Goal: Complete application form: Complete application form

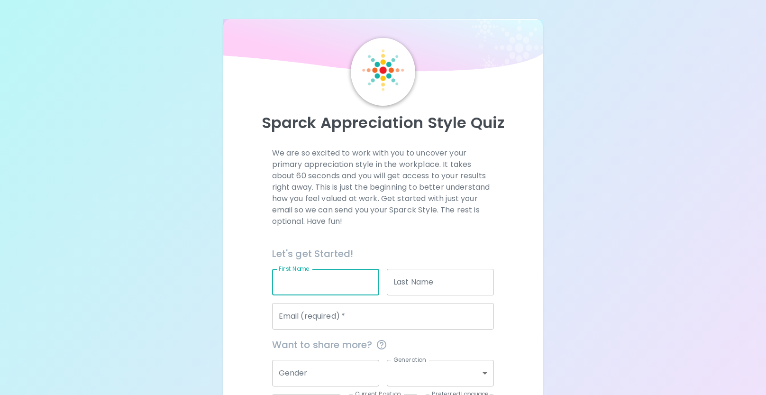
click at [308, 276] on input "First Name" at bounding box center [325, 282] width 107 height 27
type input "[PERSON_NAME]"
type input "[PERSON_NAME][EMAIL_ADDRESS][PERSON_NAME][DOMAIN_NAME][US_STATE]"
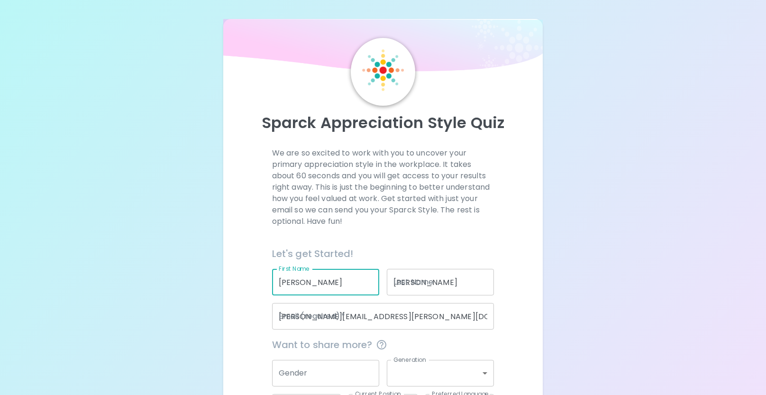
type input "[US_STATE] School for the Deaf"
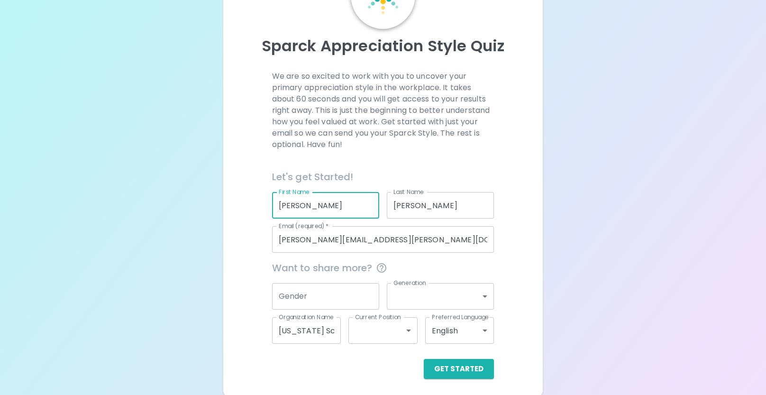
scroll to position [80, 0]
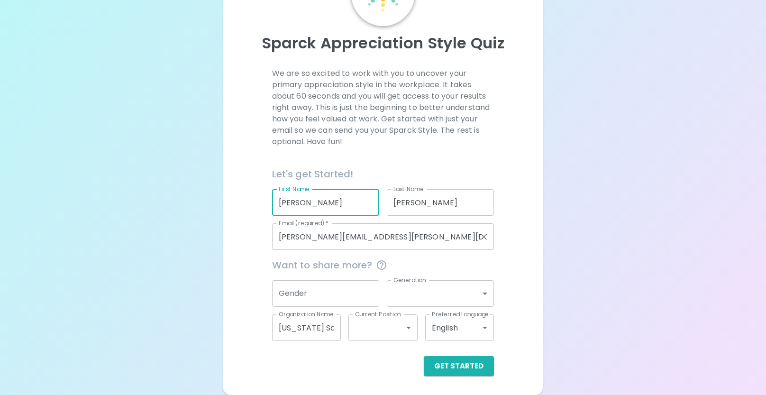
click at [336, 287] on input "Gender" at bounding box center [325, 293] width 107 height 27
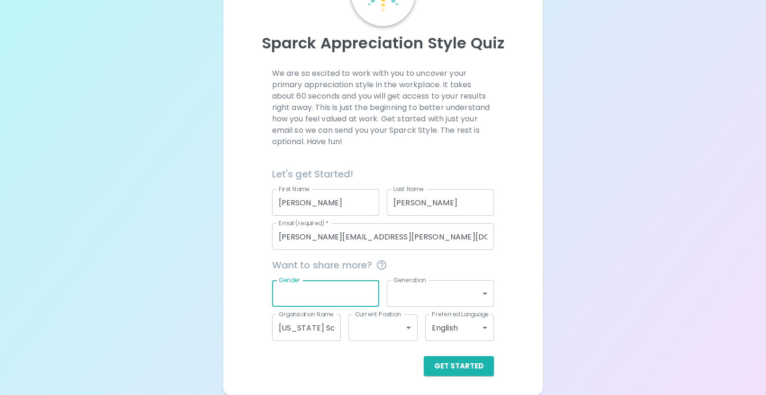
type input "[DEMOGRAPHIC_DATA]"
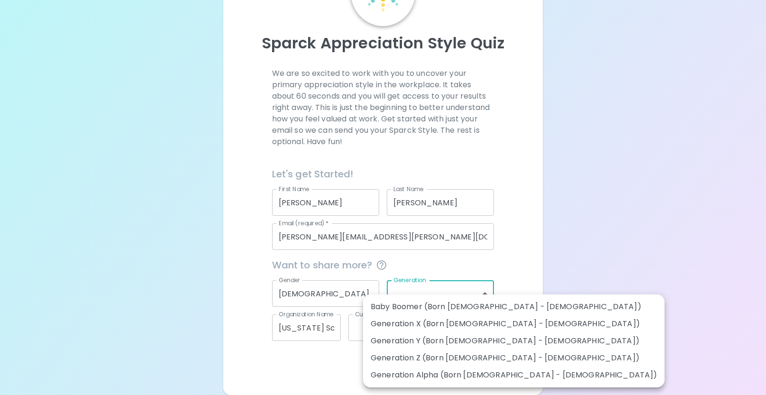
click at [410, 297] on body "Sparck Appreciation Style Quiz We are so excited to work with you to uncover yo…" at bounding box center [383, 157] width 766 height 474
click at [415, 326] on li "Generation X (Born [DEMOGRAPHIC_DATA] - [DEMOGRAPHIC_DATA])" at bounding box center [513, 323] width 301 height 17
type input "generation_x"
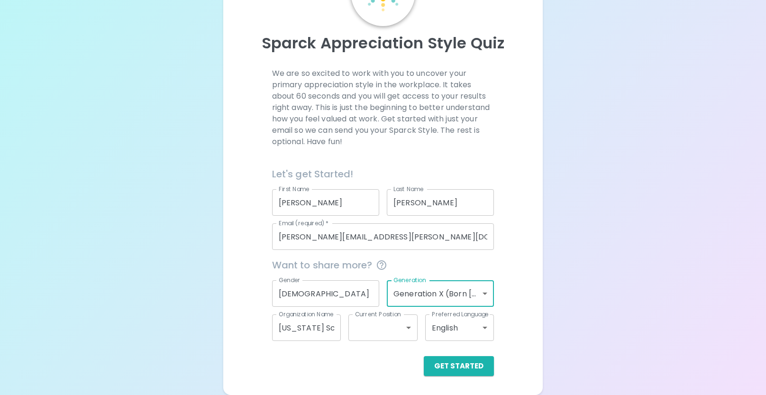
click at [384, 328] on body "Sparck Appreciation Style Quiz We are so excited to work with you to uncover yo…" at bounding box center [383, 157] width 766 height 474
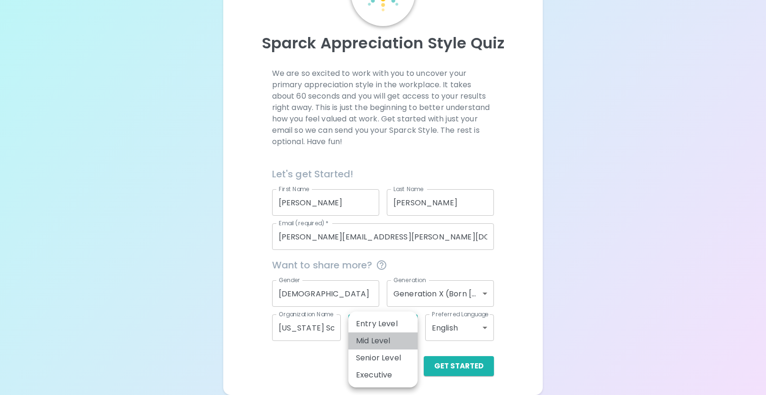
drag, startPoint x: 381, startPoint y: 340, endPoint x: 393, endPoint y: 334, distance: 13.6
click at [381, 340] on li "Mid Level" at bounding box center [382, 340] width 69 height 17
type input "mid_level"
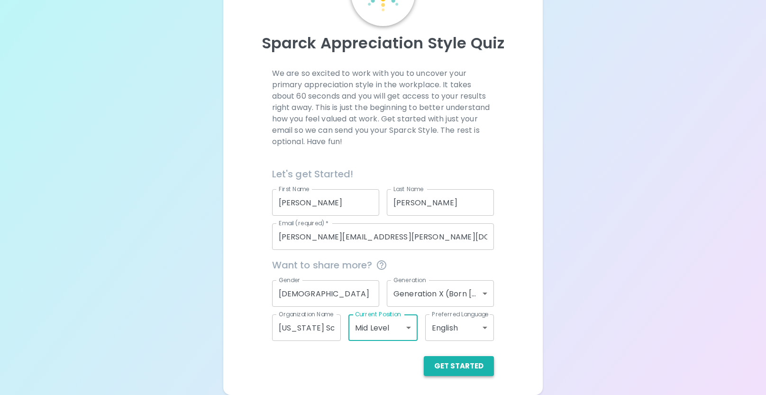
drag, startPoint x: 439, startPoint y: 362, endPoint x: 429, endPoint y: 350, distance: 15.8
click at [435, 356] on button "Get Started" at bounding box center [459, 366] width 70 height 20
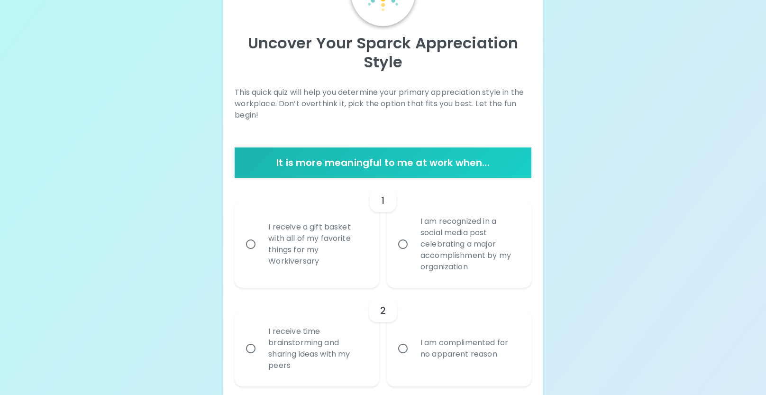
drag, startPoint x: 253, startPoint y: 246, endPoint x: 264, endPoint y: 246, distance: 10.4
click at [255, 246] on input "I receive a gift basket with all of my favorite things for my Workiversary" at bounding box center [251, 244] width 20 height 20
radio input "true"
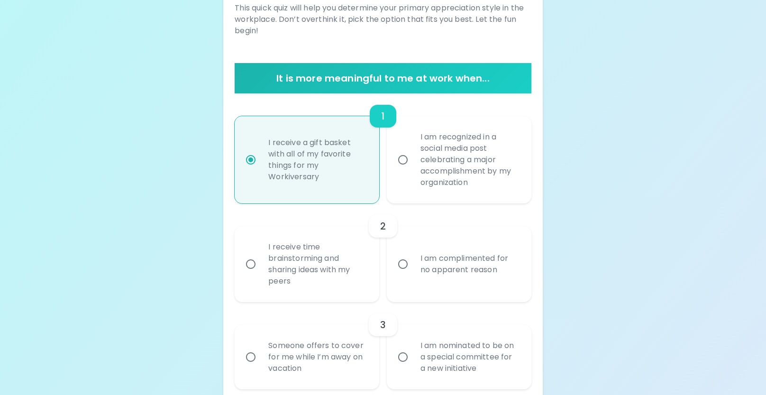
scroll to position [197, 0]
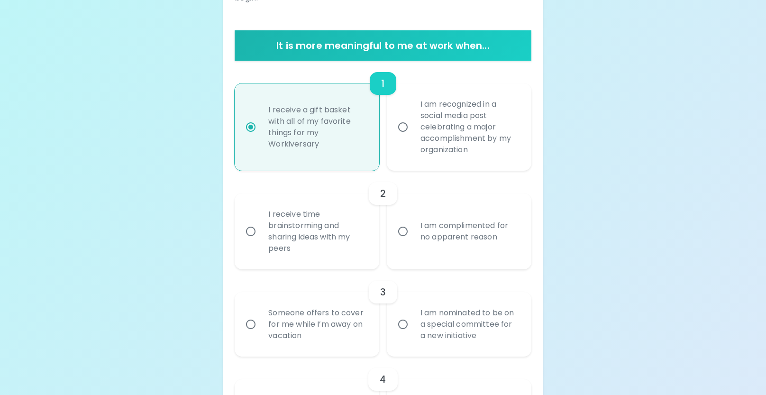
click at [249, 229] on input "I receive time brainstorming and sharing ideas with my peers" at bounding box center [251, 231] width 20 height 20
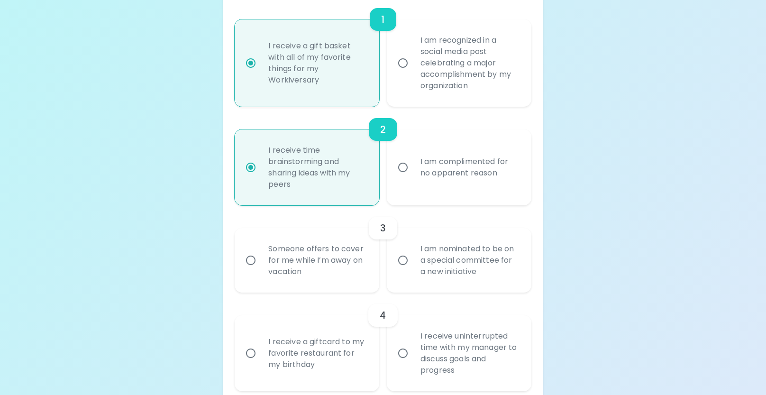
scroll to position [273, 0]
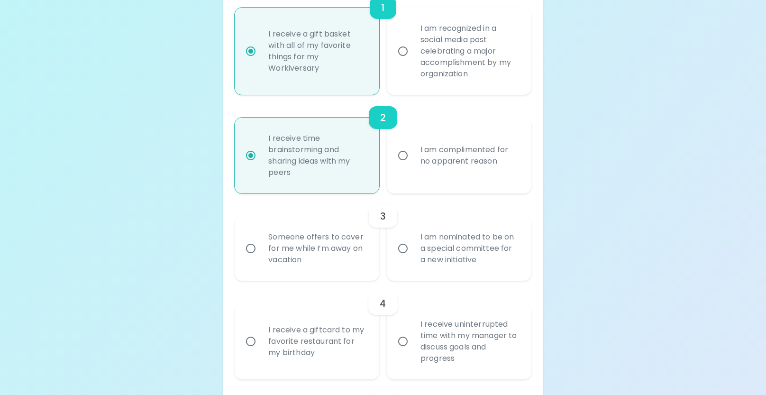
radio input "true"
click at [252, 243] on input "Someone offers to cover for me while I’m away on vacation" at bounding box center [251, 248] width 20 height 20
radio input "false"
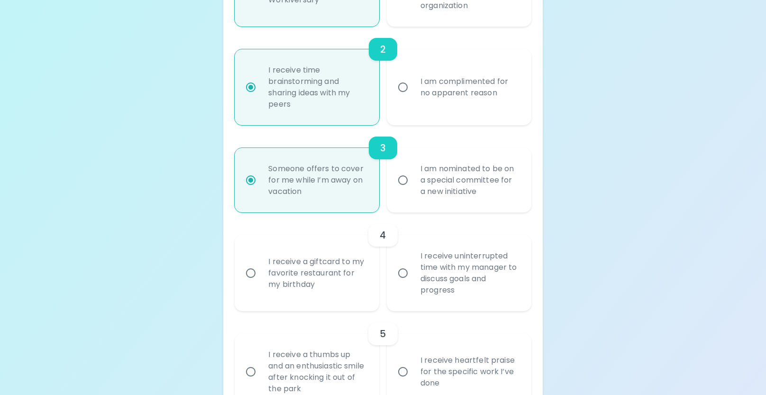
scroll to position [348, 0]
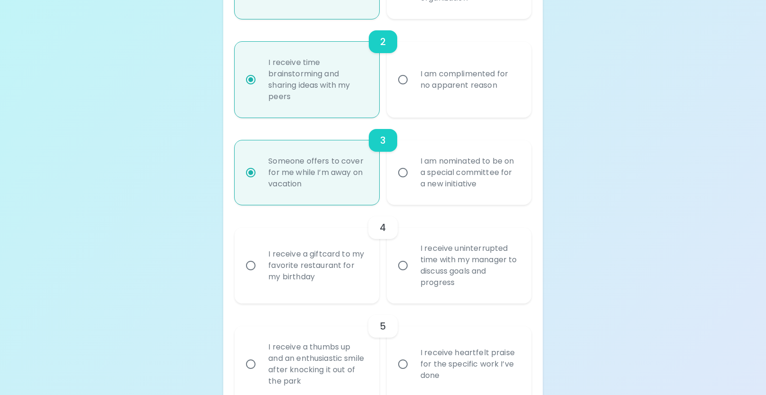
radio input "true"
drag, startPoint x: 247, startPoint y: 267, endPoint x: 257, endPoint y: 267, distance: 10.0
click at [248, 267] on input "I receive a giftcard to my favorite restaurant for my birthday" at bounding box center [251, 265] width 20 height 20
radio input "false"
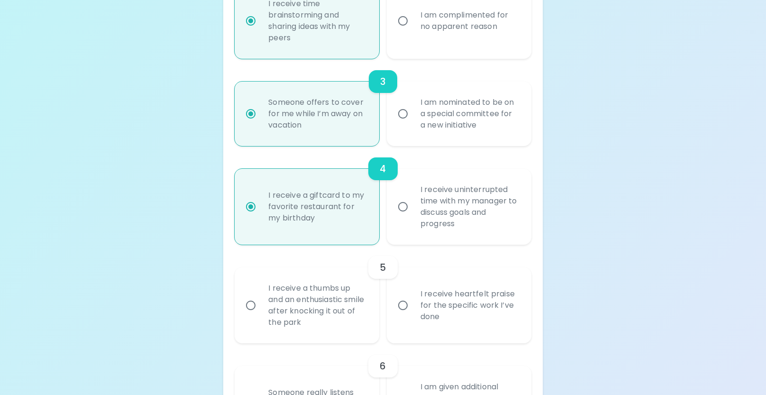
scroll to position [424, 0]
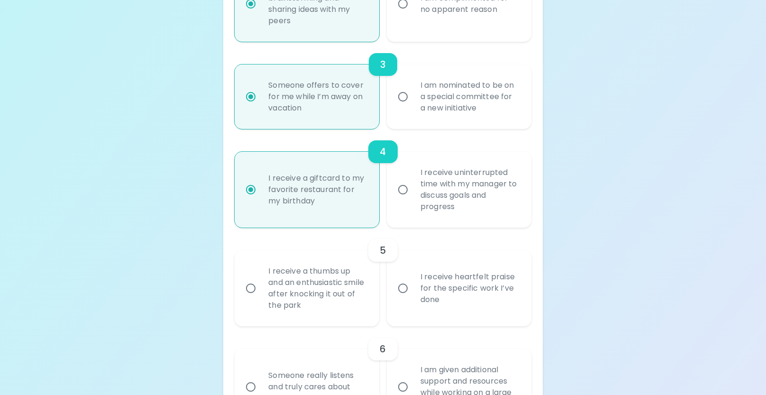
radio input "true"
click at [403, 289] on input "I receive heartfelt praise for the specific work I’ve done" at bounding box center [403, 288] width 20 height 20
radio input "false"
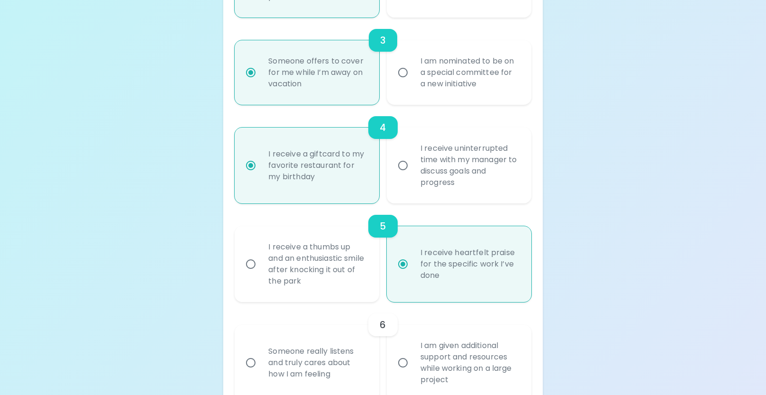
scroll to position [500, 0]
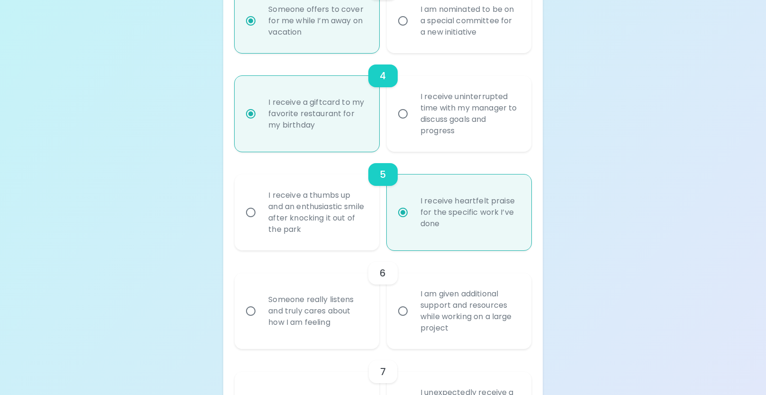
radio input "true"
drag, startPoint x: 254, startPoint y: 313, endPoint x: 275, endPoint y: 312, distance: 21.8
click at [259, 312] on input "Someone really listens and truly cares about how I am feeling" at bounding box center [251, 311] width 20 height 20
radio input "false"
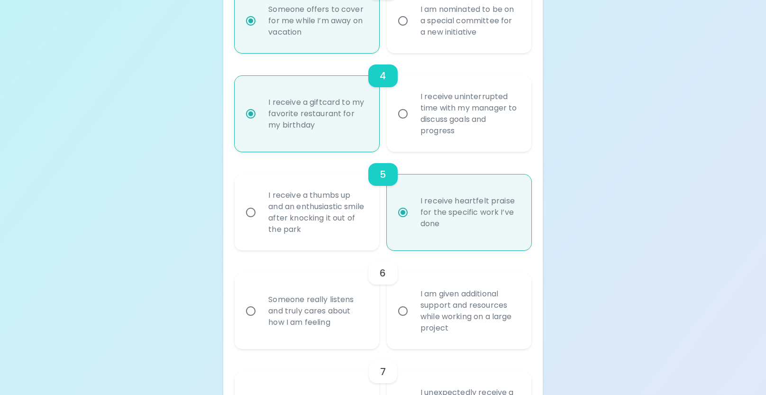
radio input "false"
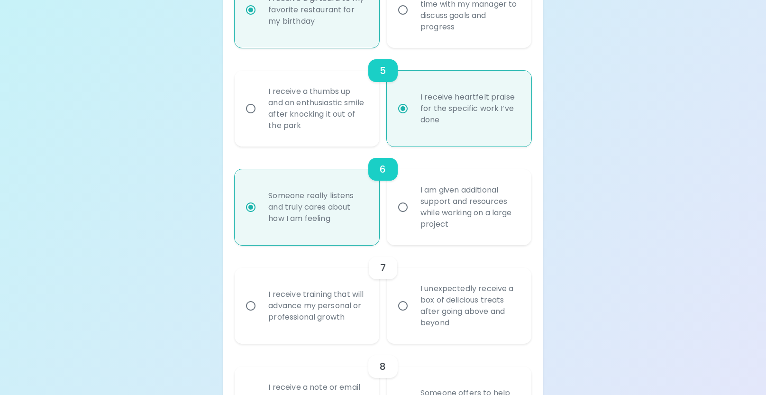
scroll to position [602, 0]
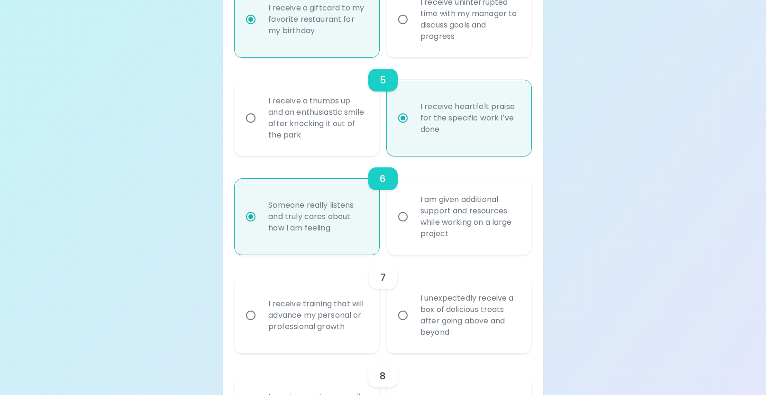
radio input "true"
click at [248, 315] on input "I receive training that will advance my personal or professional growth" at bounding box center [251, 317] width 20 height 20
radio input "false"
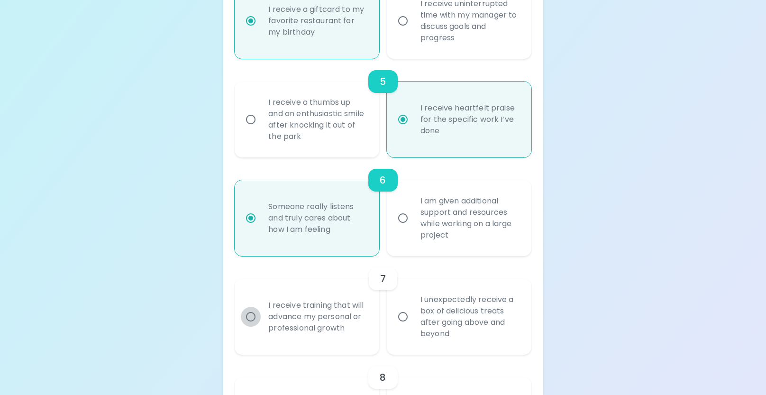
radio input "false"
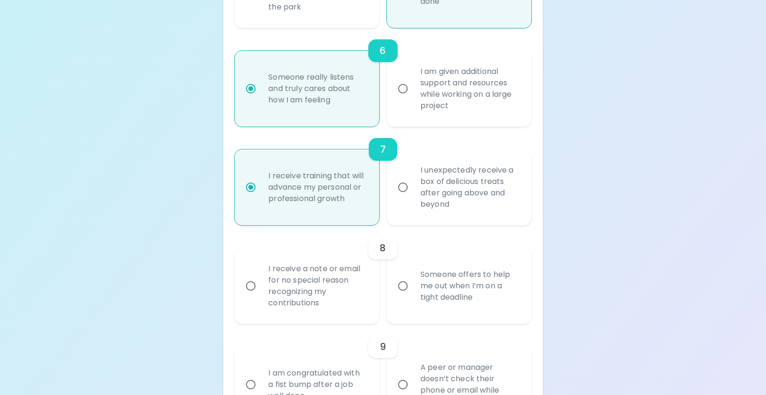
scroll to position [724, 0]
radio input "true"
click at [252, 286] on input "I receive a note or email for no special reason recognizing my contributions" at bounding box center [251, 284] width 20 height 20
radio input "false"
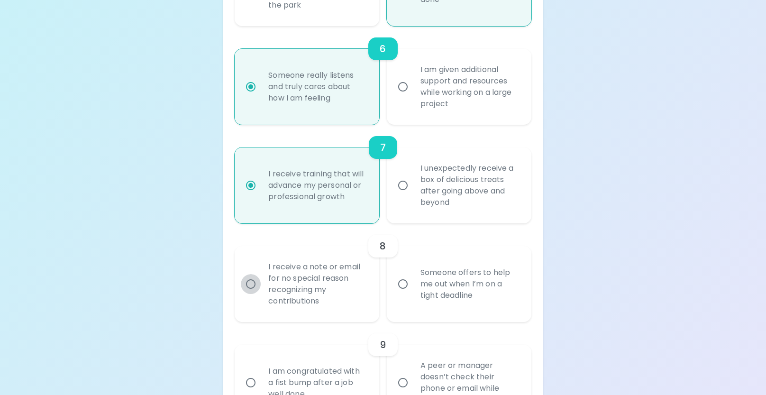
radio input "false"
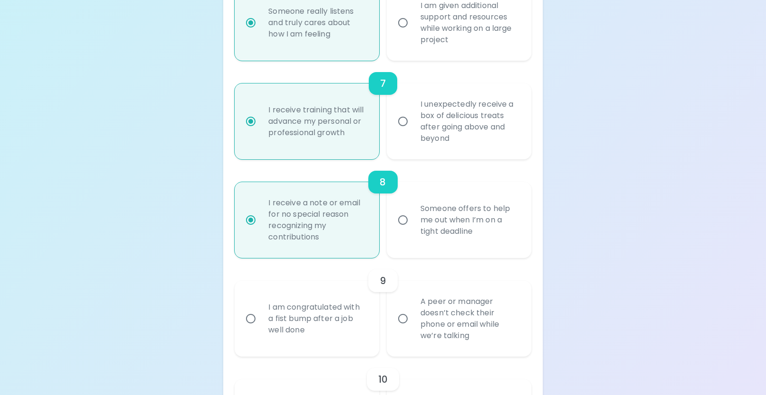
scroll to position [800, 0]
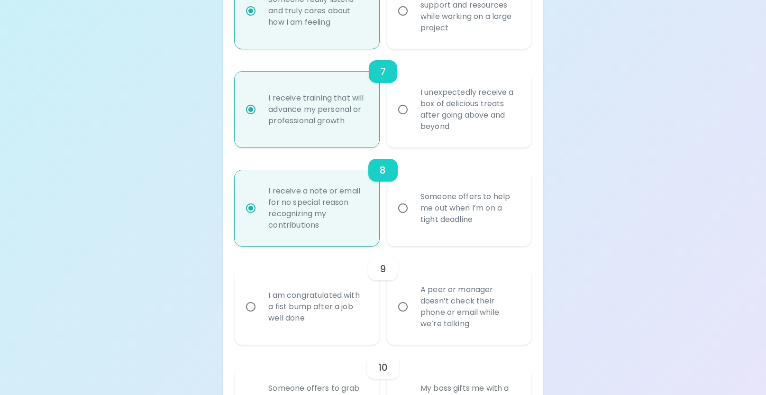
radio input "true"
click at [408, 306] on input "A peer or manager doesn’t check their phone or email while we’re talking" at bounding box center [403, 307] width 20 height 20
radio input "false"
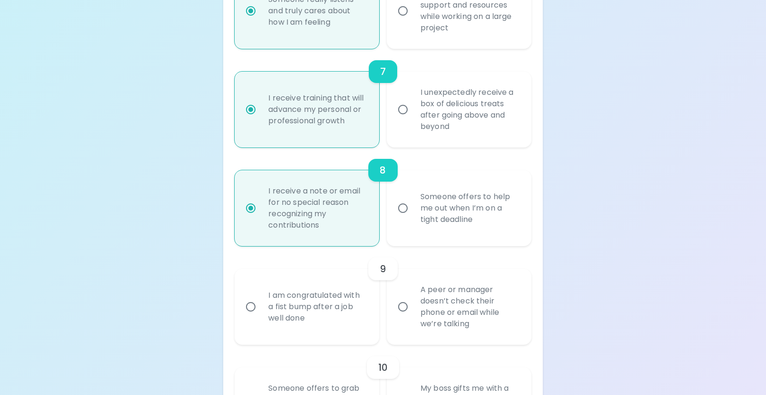
radio input "false"
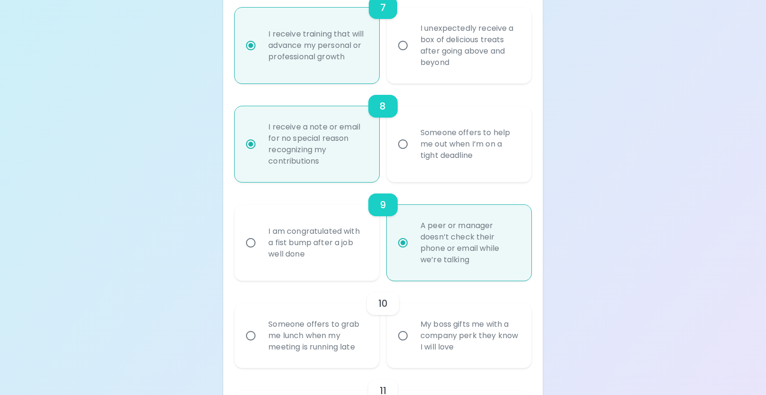
scroll to position [876, 0]
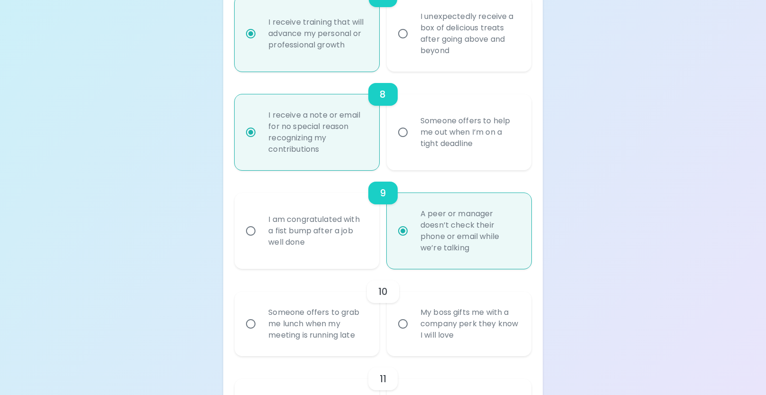
radio input "true"
click at [398, 320] on input "My boss gifts me with a company perk they know I will love" at bounding box center [403, 324] width 20 height 20
radio input "false"
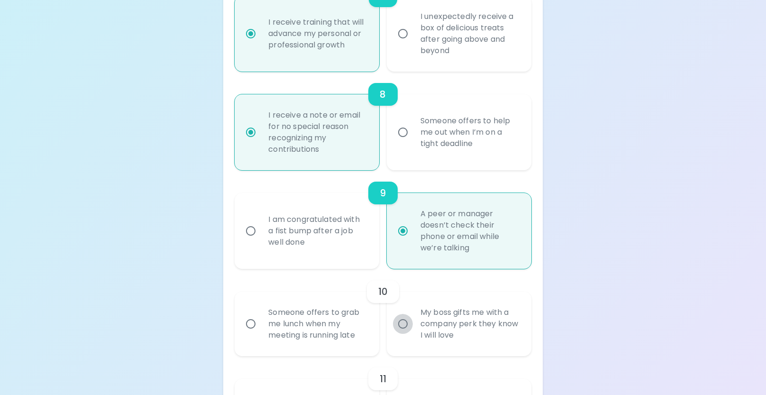
radio input "false"
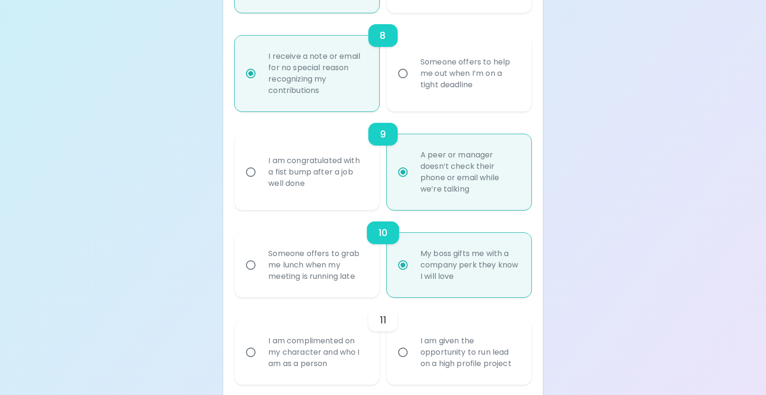
scroll to position [952, 0]
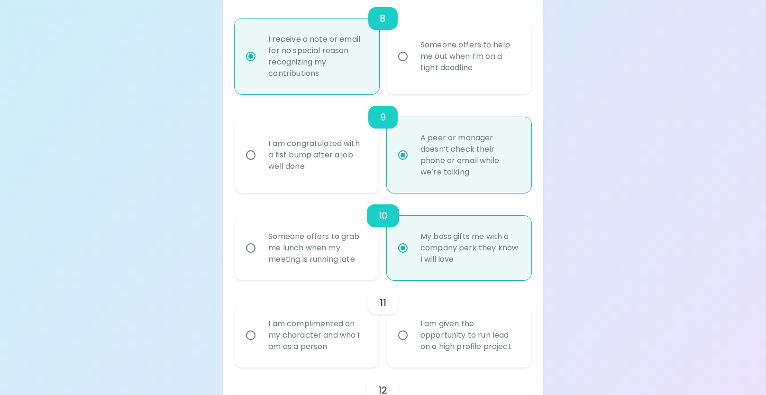
radio input "true"
drag, startPoint x: 251, startPoint y: 337, endPoint x: 268, endPoint y: 338, distance: 17.2
click at [251, 337] on input "I am complimented on my character and who I am as a person" at bounding box center [251, 335] width 20 height 20
radio input "false"
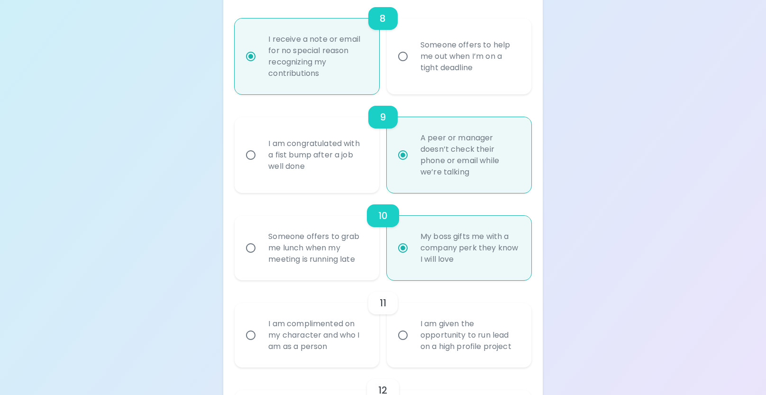
radio input "false"
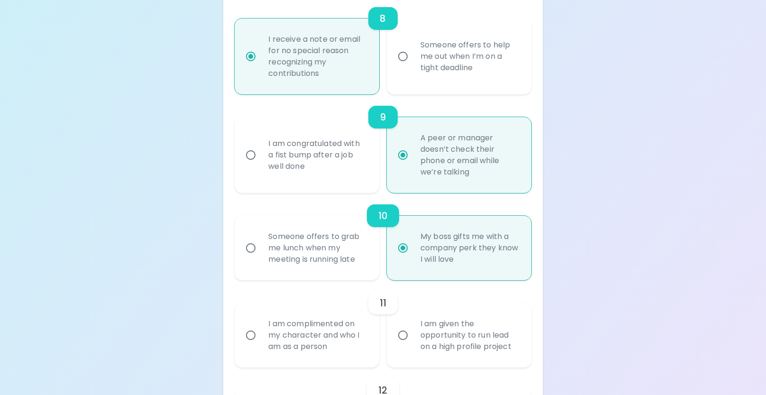
radio input "false"
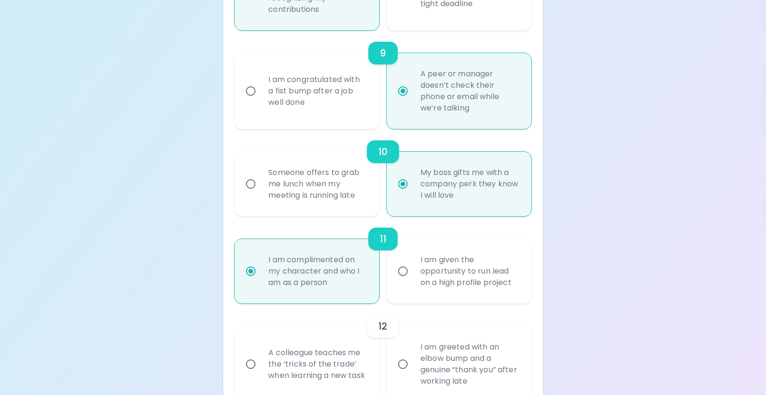
scroll to position [1028, 0]
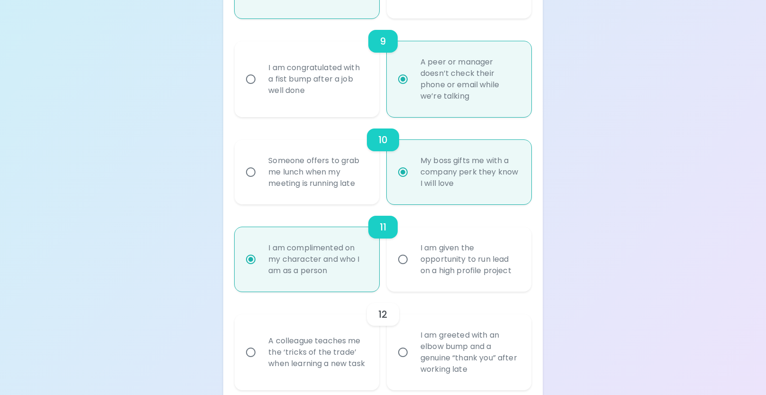
radio input "true"
drag, startPoint x: 252, startPoint y: 348, endPoint x: 290, endPoint y: 346, distance: 38.0
click at [254, 347] on input "A colleague teaches me the ‘tricks of the trade’ when learning a new task" at bounding box center [251, 352] width 20 height 20
radio input "false"
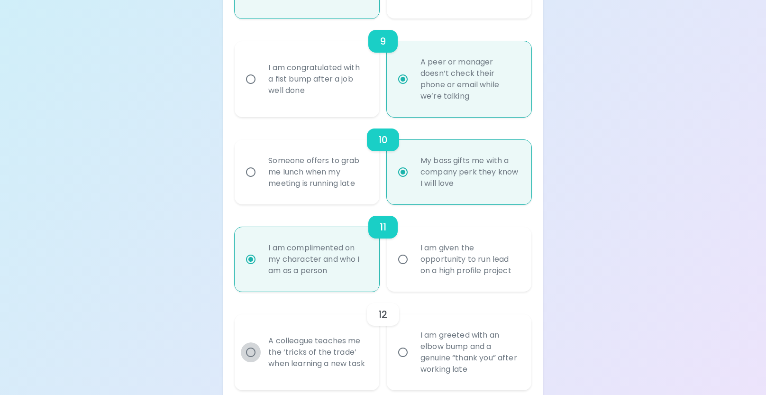
radio input "false"
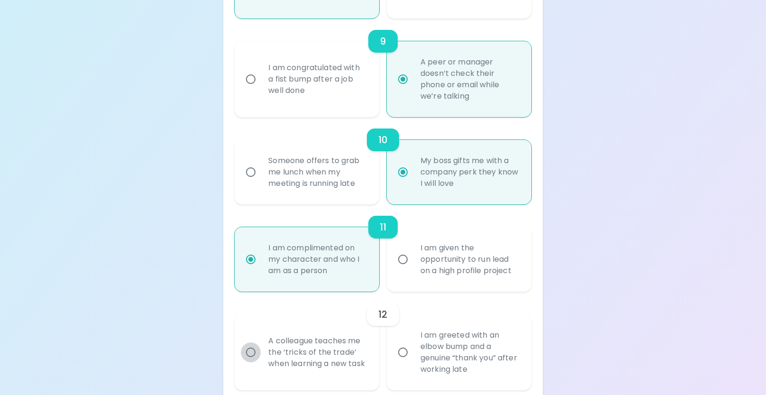
radio input "false"
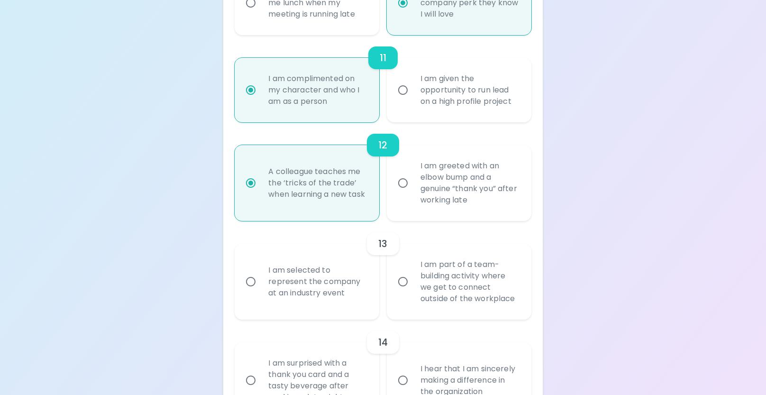
scroll to position [1198, 0]
radio input "true"
click at [404, 281] on input "I am part of a team-building activity where we get to connect outside of the wo…" at bounding box center [403, 281] width 20 height 20
radio input "false"
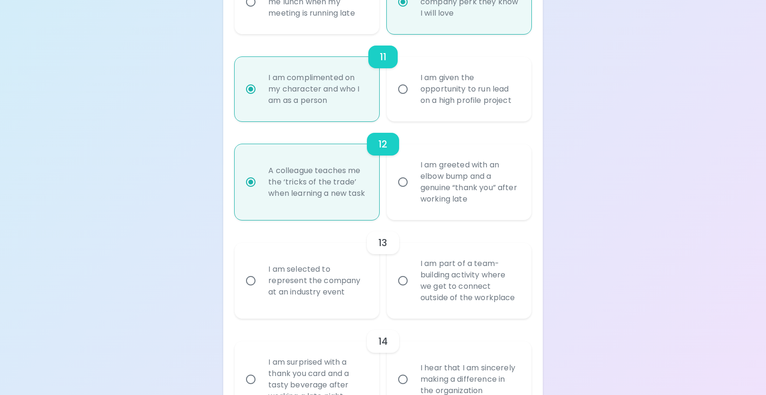
radio input "false"
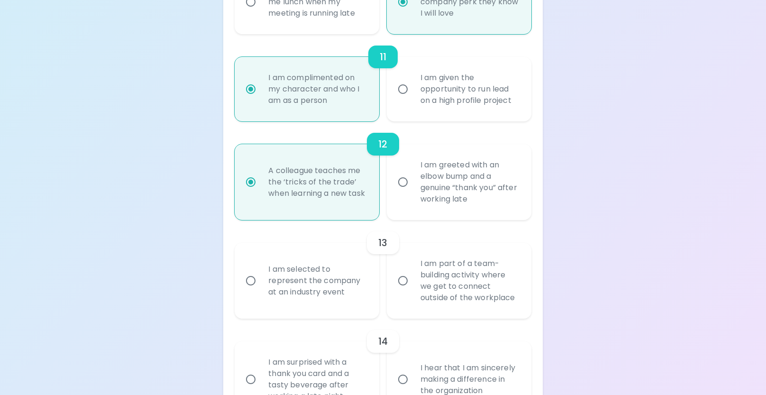
radio input "false"
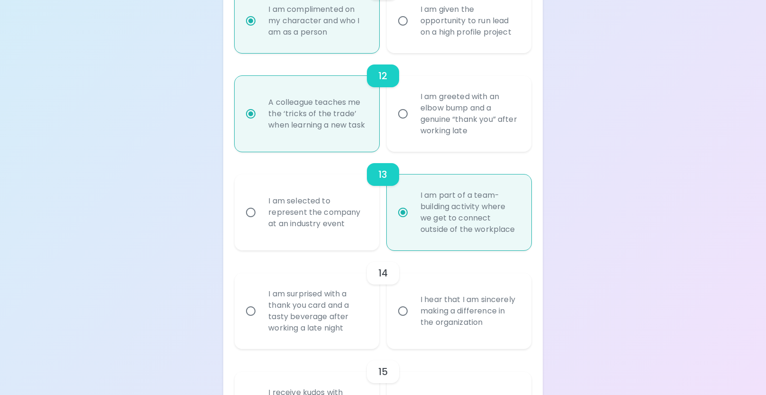
scroll to position [1274, 0]
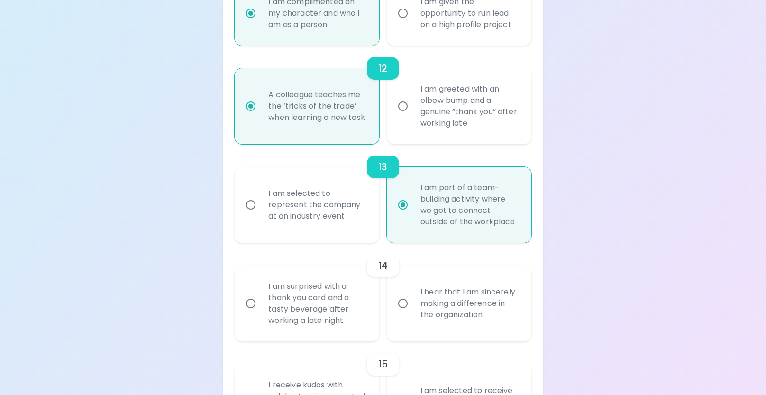
radio input "true"
click at [255, 300] on input "I am surprised with a thank you card and a tasty beverage after working a late …" at bounding box center [251, 303] width 20 height 20
radio input "false"
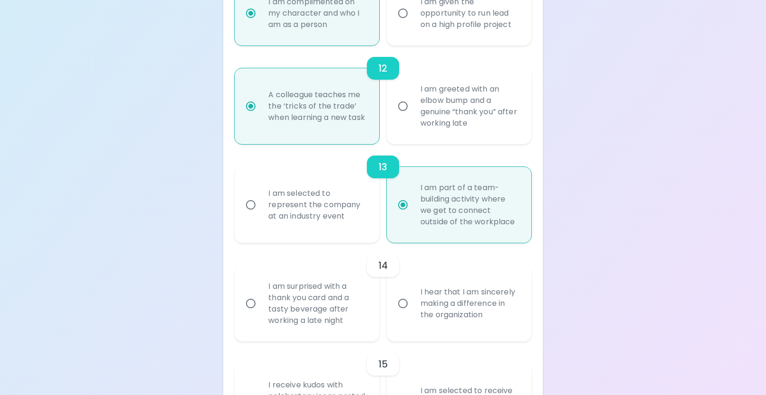
radio input "false"
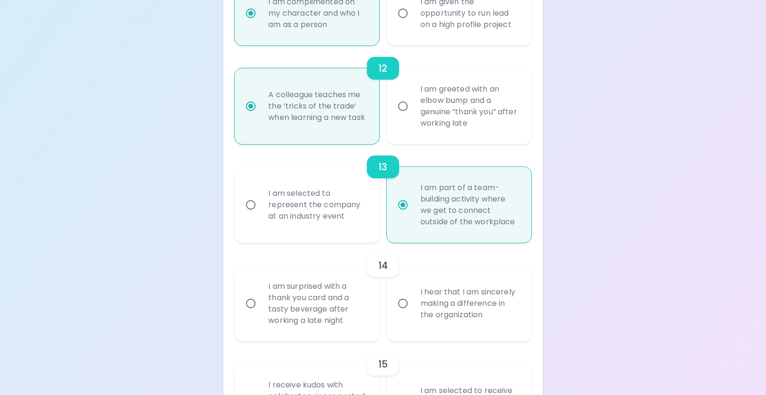
radio input "false"
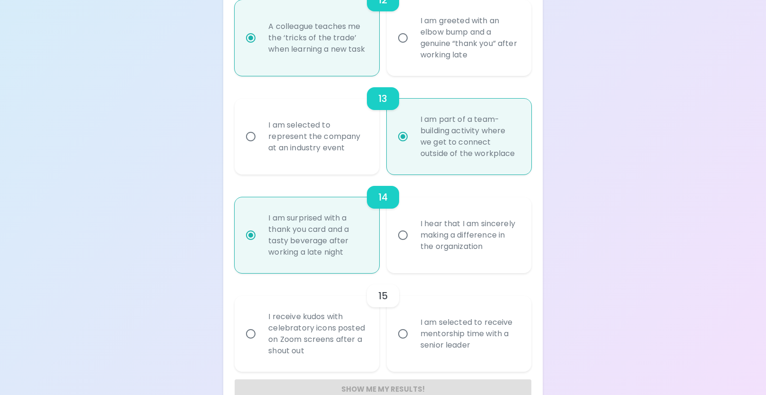
scroll to position [1349, 0]
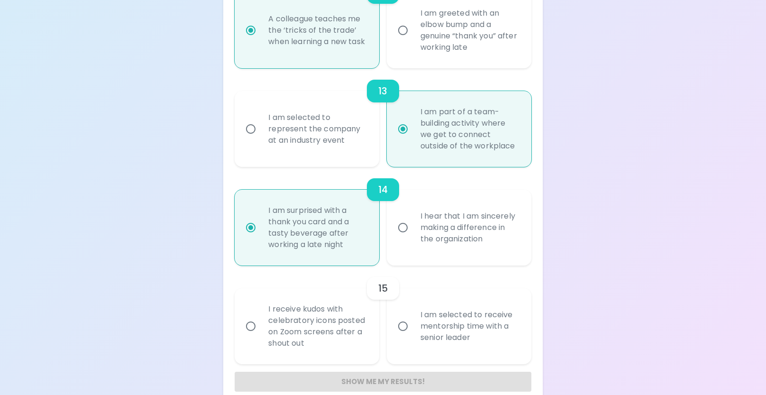
radio input "true"
click at [255, 325] on input "I receive kudos with celebratory icons posted on Zoom screens after a shout out" at bounding box center [251, 326] width 20 height 20
radio input "false"
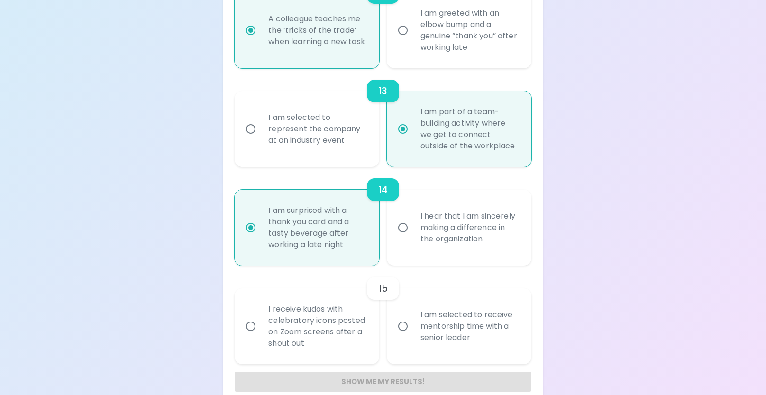
radio input "false"
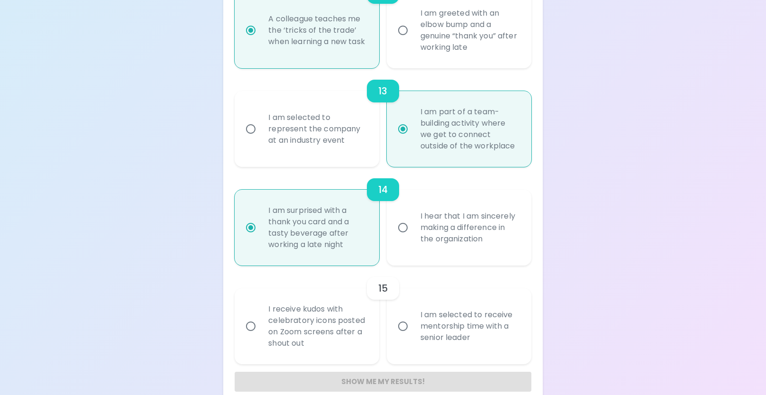
radio input "false"
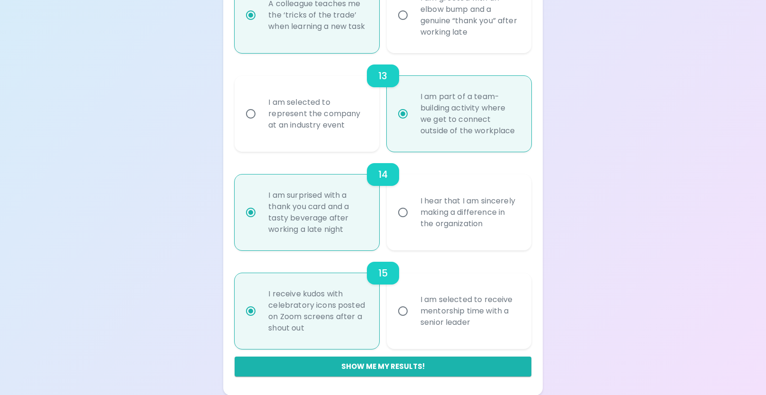
scroll to position [1365, 0]
radio input "true"
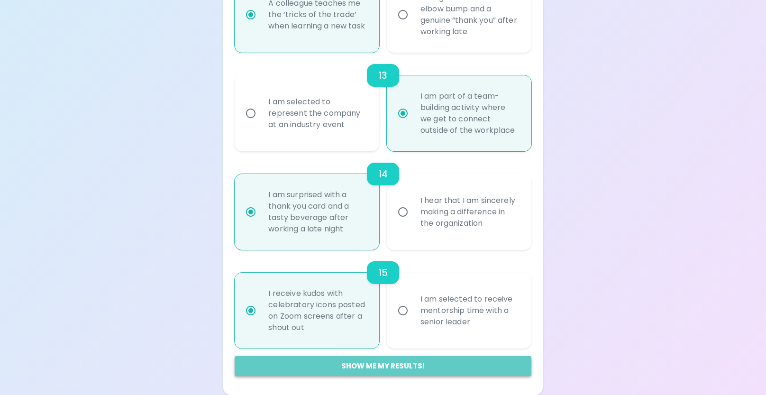
click at [346, 362] on button "Show me my results!" at bounding box center [383, 366] width 296 height 20
radio input "false"
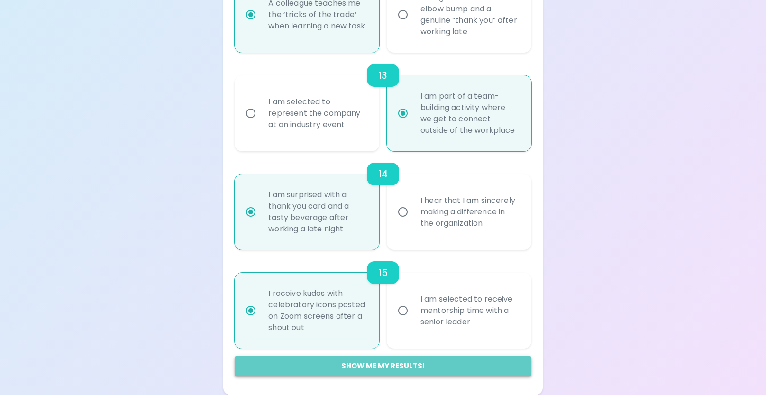
radio input "false"
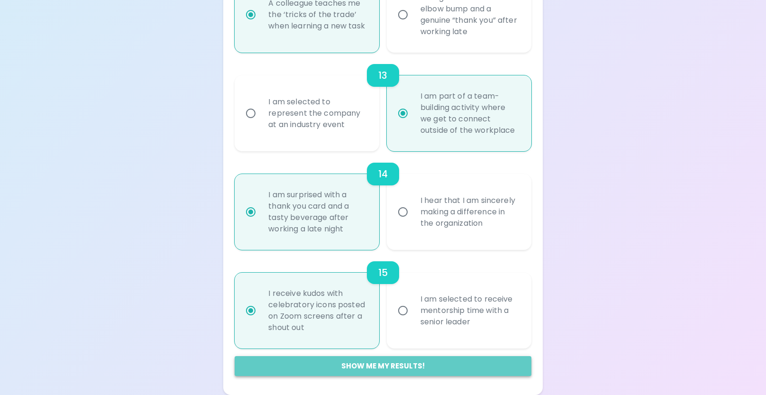
radio input "false"
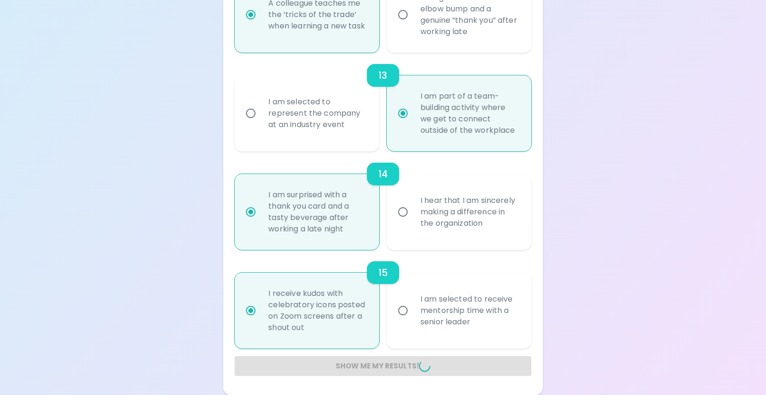
radio input "false"
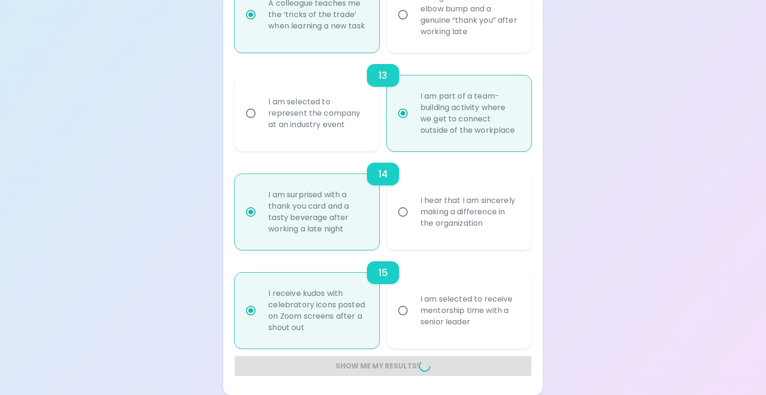
radio input "false"
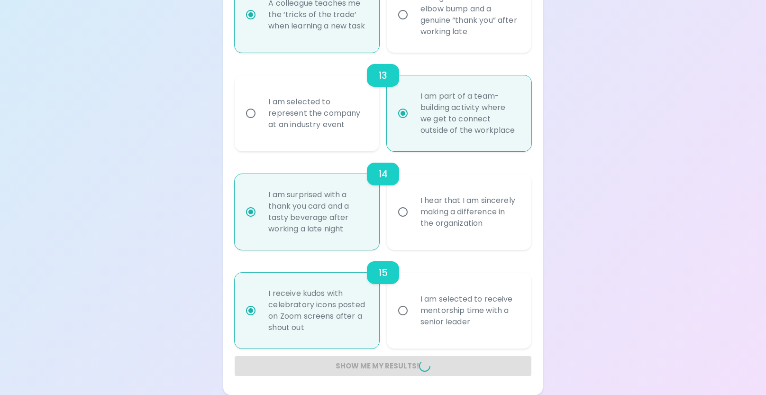
radio input "false"
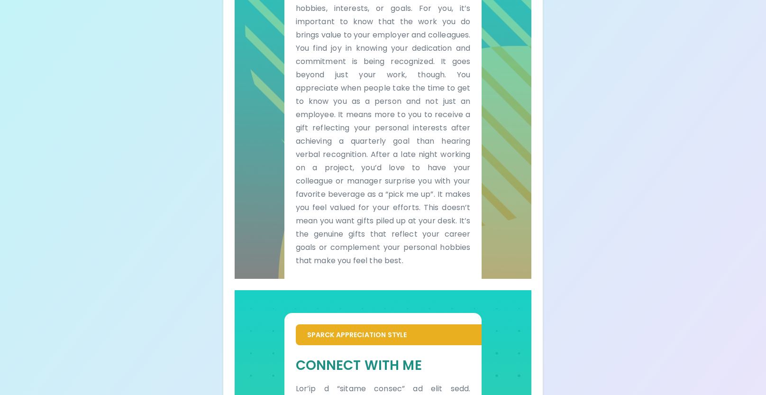
scroll to position [324, 0]
